Goal: Obtain resource: Obtain resource

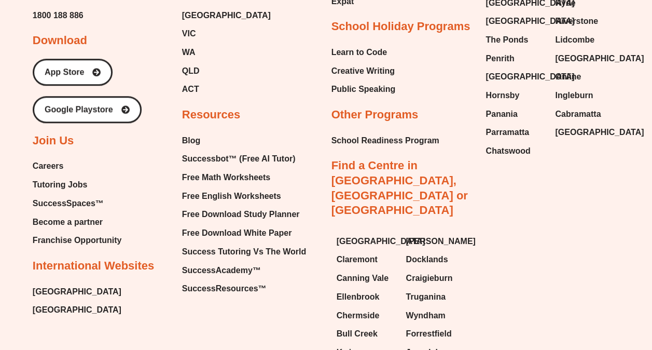
scroll to position [4322, 0]
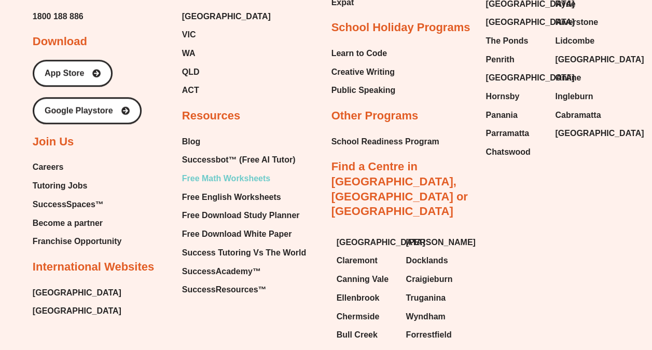
click at [243, 171] on span "Free Math Worksheets" at bounding box center [226, 179] width 88 height 16
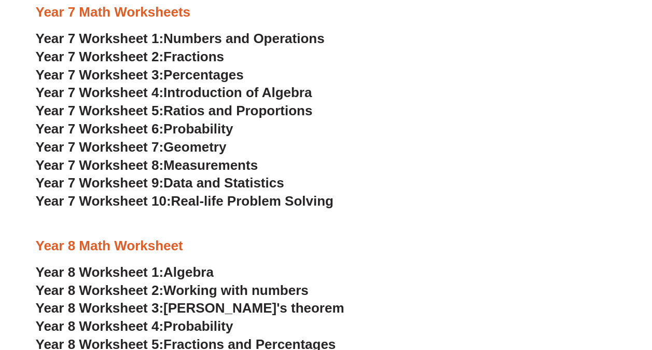
scroll to position [2542, 0]
click at [280, 112] on span "Ratios and Proportions" at bounding box center [237, 110] width 149 height 16
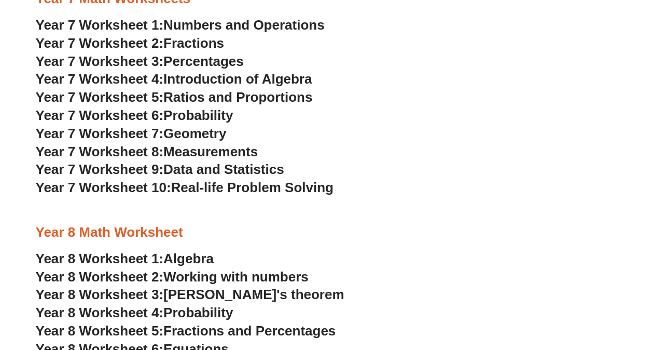
scroll to position [2556, 0]
click at [573, 176] on h3 "Year 7 Worksheet 9: Data and Statistics" at bounding box center [326, 169] width 581 height 18
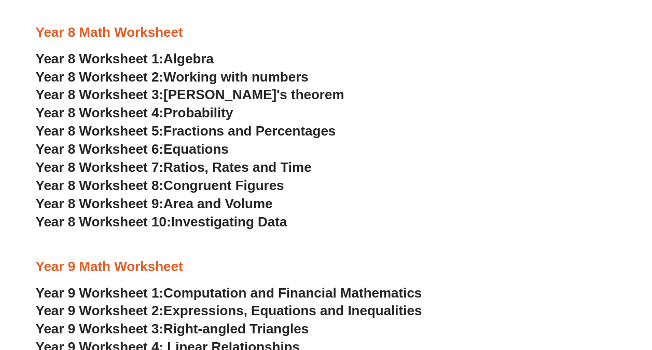
scroll to position [2779, 0]
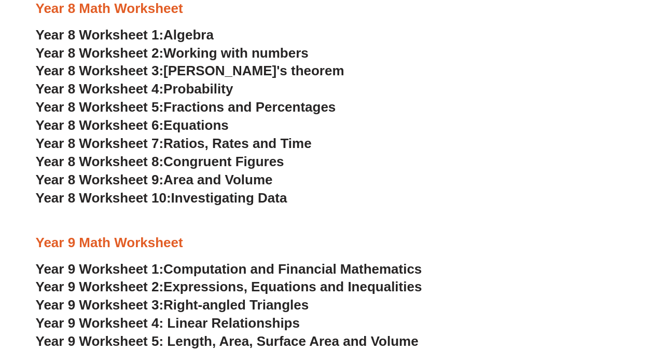
click at [289, 52] on span "Working with numbers" at bounding box center [235, 53] width 145 height 16
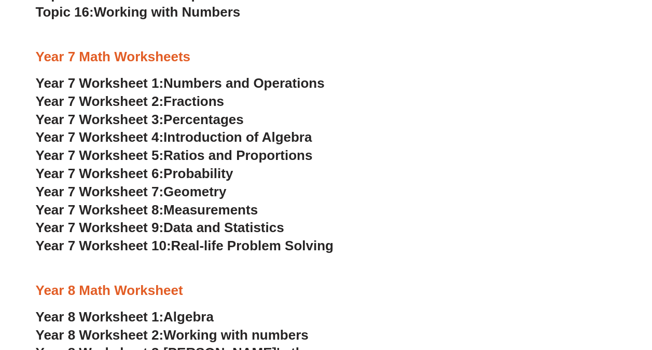
scroll to position [2498, 0]
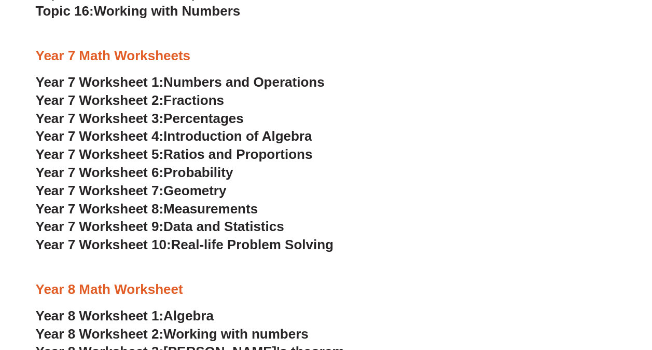
click at [287, 134] on span "Introduction of Algebra" at bounding box center [237, 136] width 148 height 16
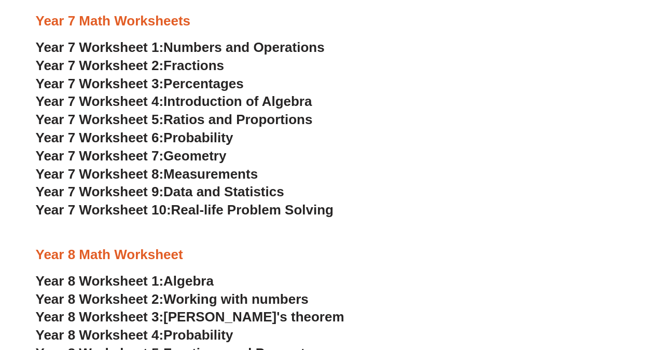
scroll to position [2532, 0]
click at [293, 48] on span "Numbers and Operations" at bounding box center [243, 48] width 161 height 16
